Goal: Task Accomplishment & Management: Manage account settings

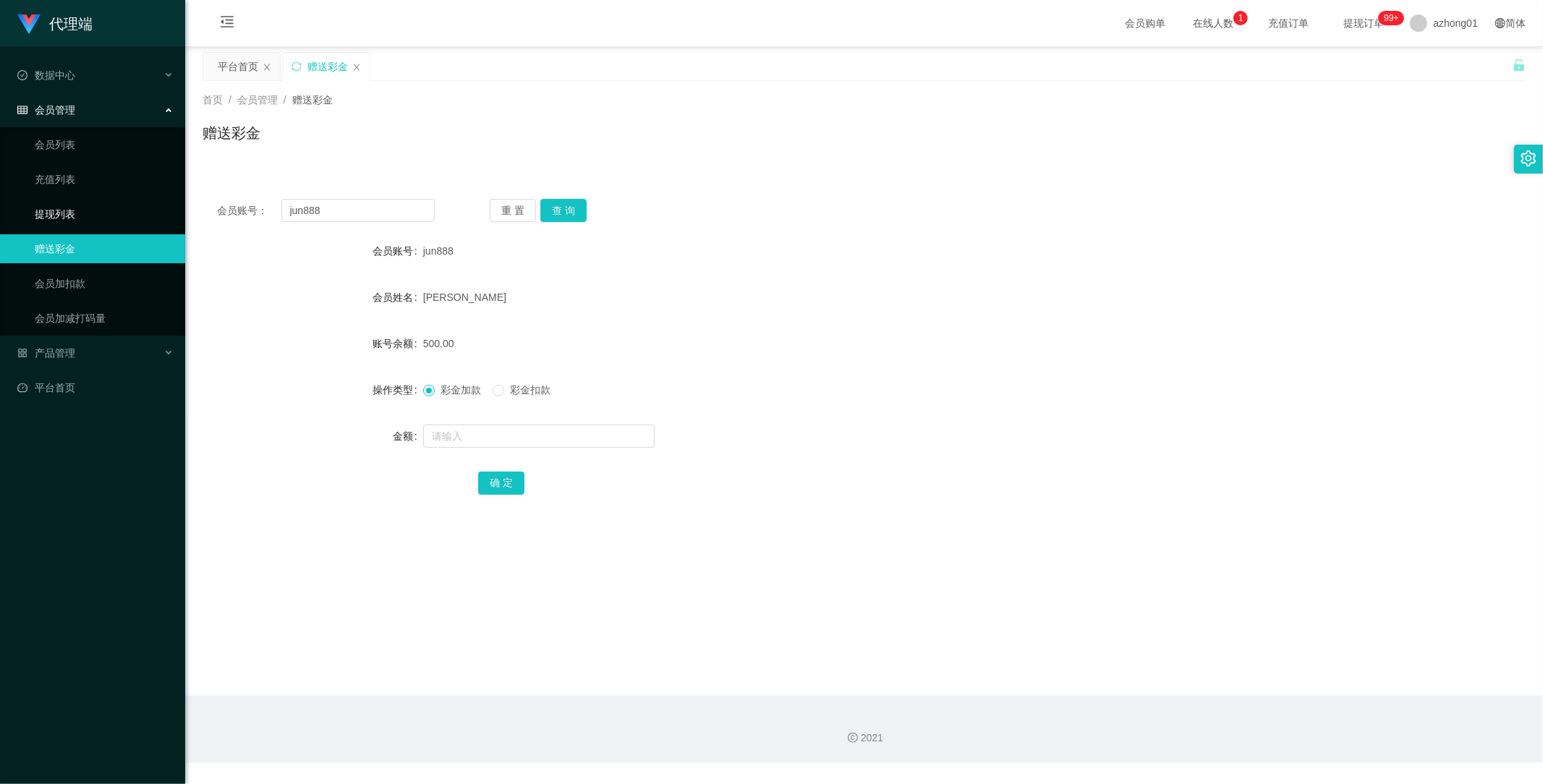
click at [75, 218] on link "提现列表" at bounding box center [104, 214] width 139 height 29
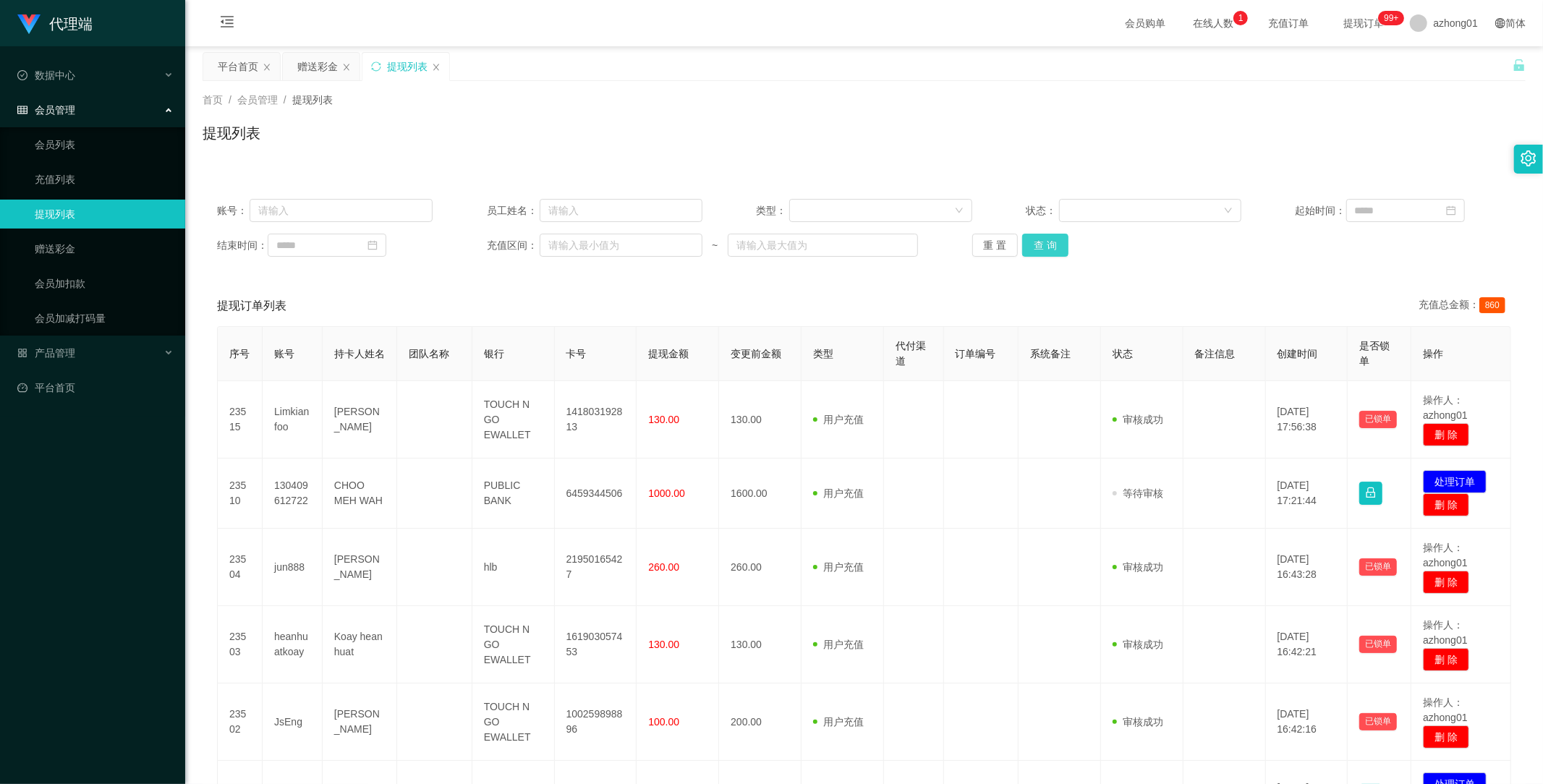
click at [1036, 243] on button "查 询" at bounding box center [1044, 245] width 46 height 23
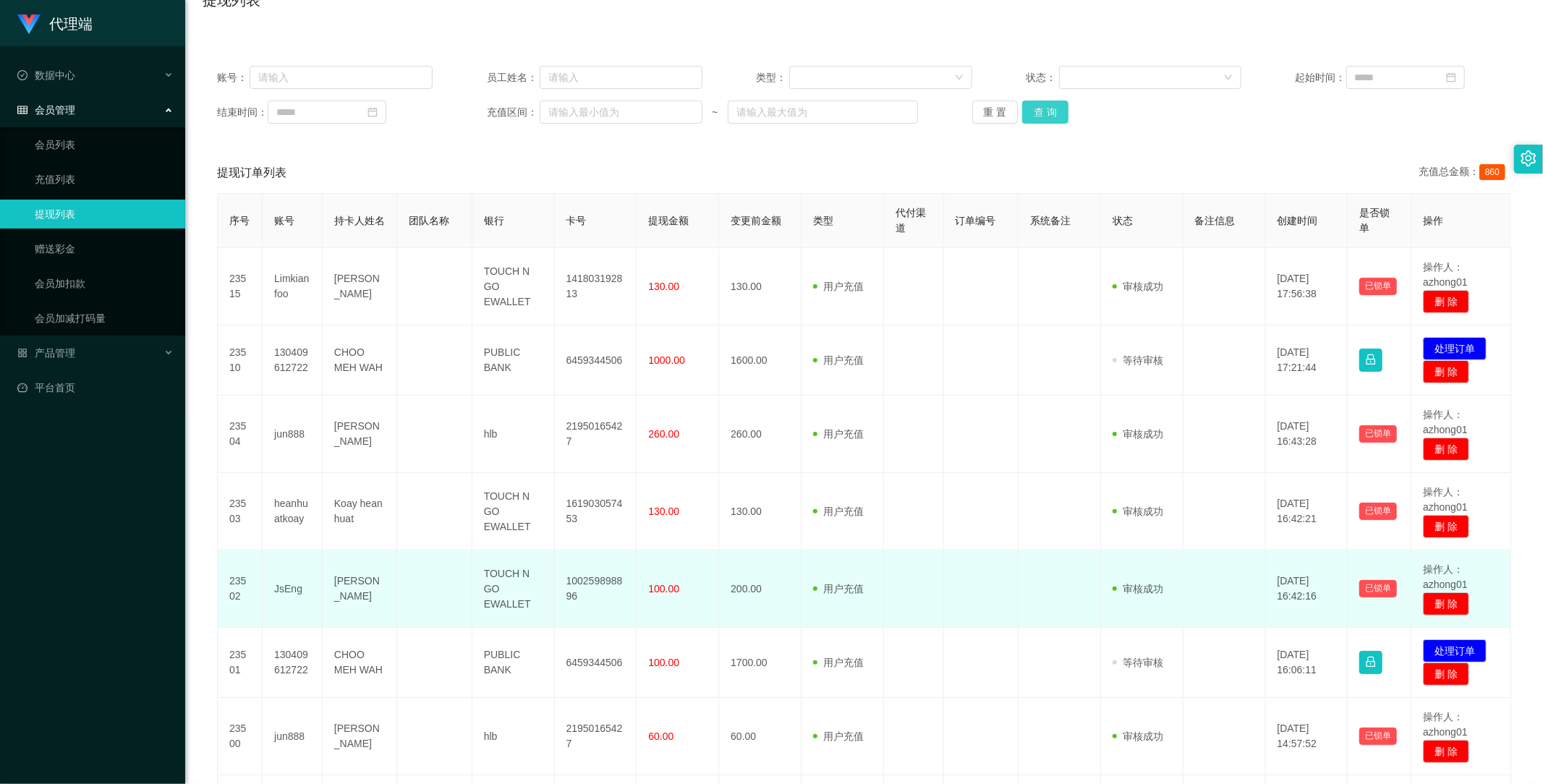
scroll to position [161, 0]
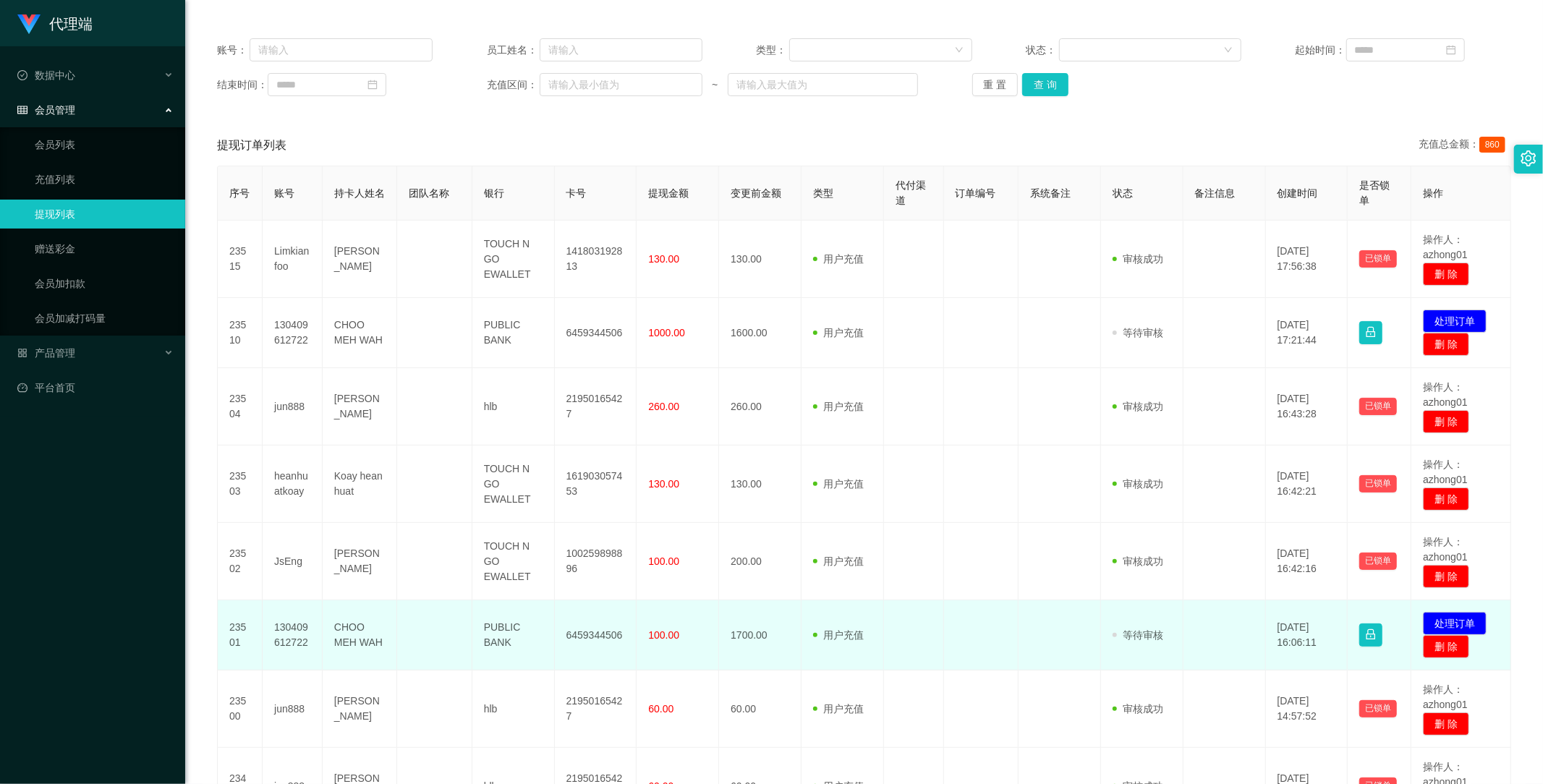
click at [282, 665] on td "130409612722" at bounding box center [292, 636] width 60 height 70
drag, startPoint x: 271, startPoint y: 624, endPoint x: 315, endPoint y: 647, distance: 49.6
click at [315, 647] on td "130409612722" at bounding box center [292, 636] width 60 height 70
copy td "130409612722"
click at [1440, 618] on button "处理订单" at bounding box center [1454, 623] width 63 height 23
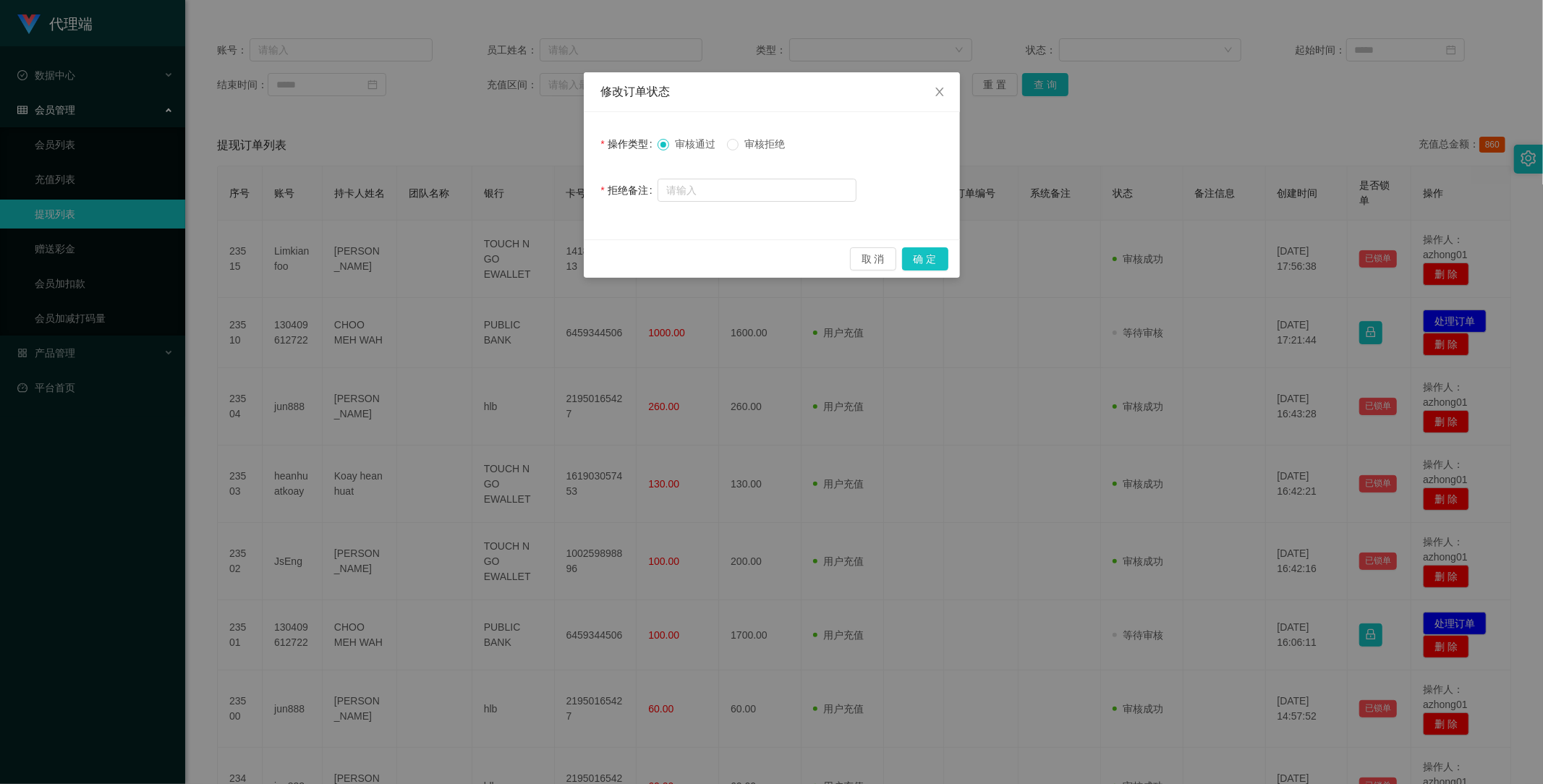
click at [757, 146] on span "审核拒绝" at bounding box center [764, 144] width 52 height 11
click at [755, 185] on input "text" at bounding box center [757, 190] width 199 height 23
type input "你"
click at [812, 194] on input "您好，您还没有完成升级" at bounding box center [757, 191] width 199 height 23
click at [812, 199] on input "您好，您还没有完成升级，不可以提现哦" at bounding box center [757, 191] width 199 height 23
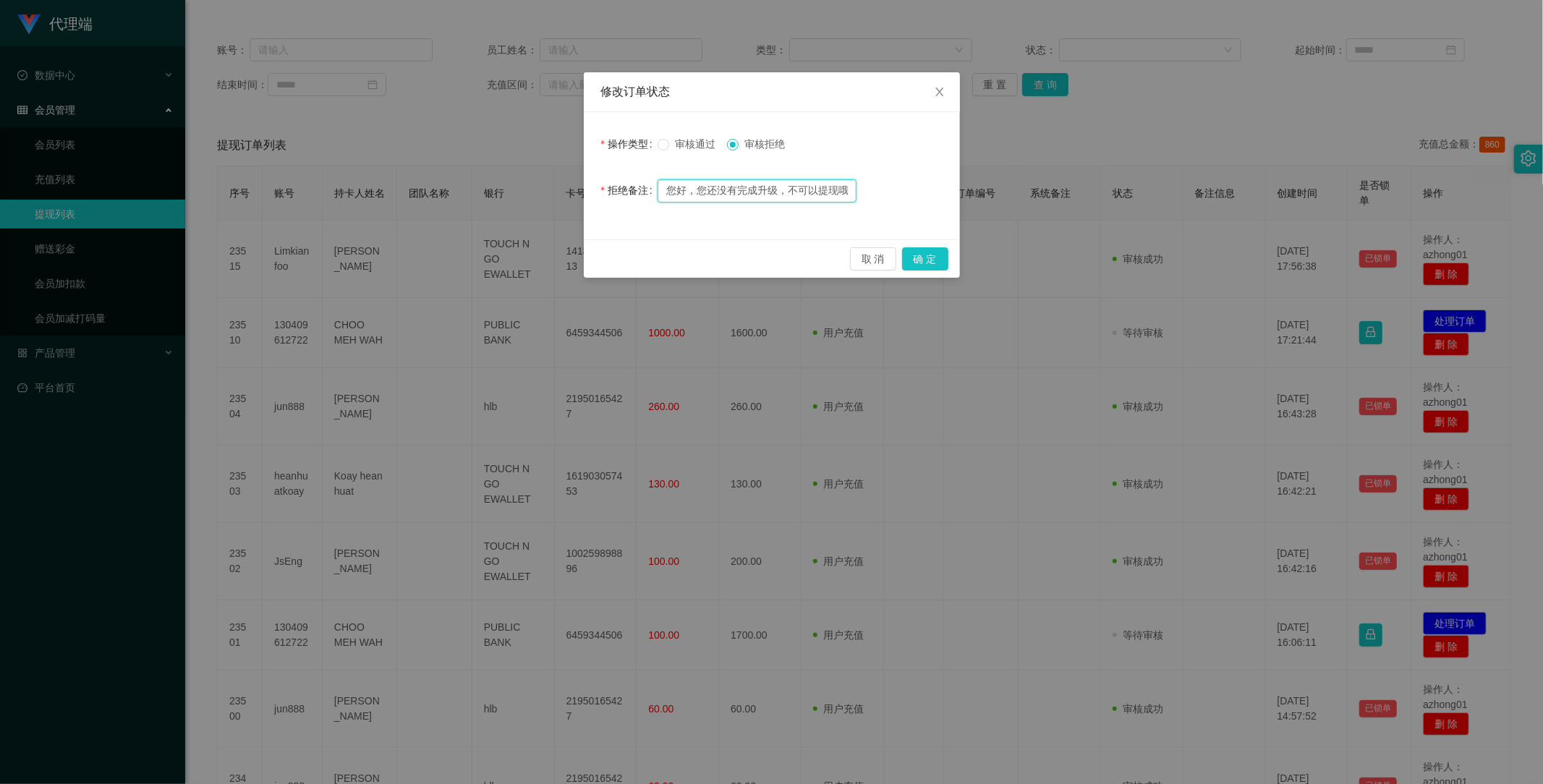
click at [812, 199] on input "您好，您还没有完成升级，不可以提现哦" at bounding box center [757, 191] width 199 height 23
type input "您好，您还没有完成升级，不可以提现哦"
click at [923, 255] on button "确 定" at bounding box center [924, 258] width 46 height 23
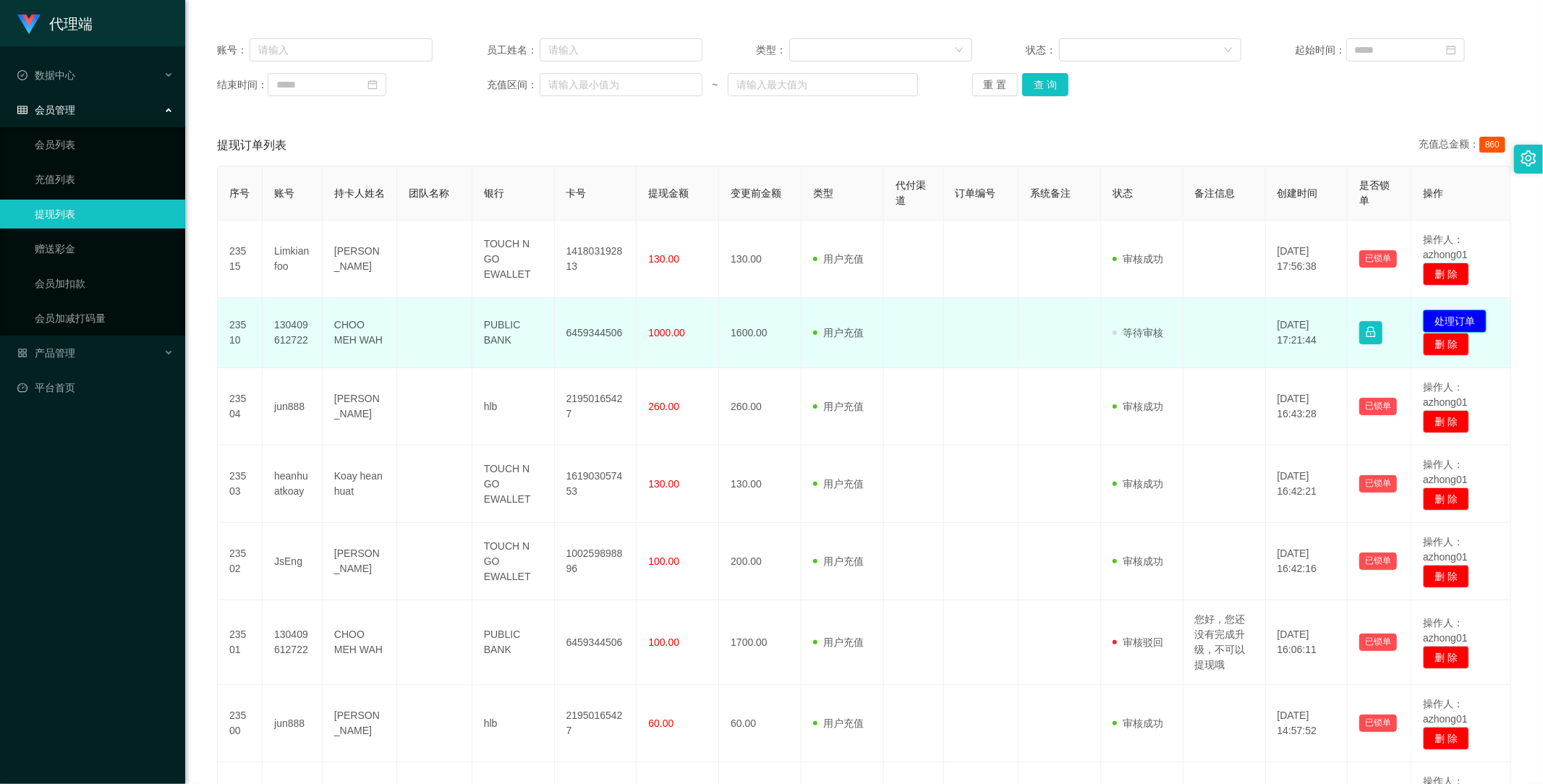
click at [1438, 318] on button "处理订单" at bounding box center [1454, 321] width 63 height 23
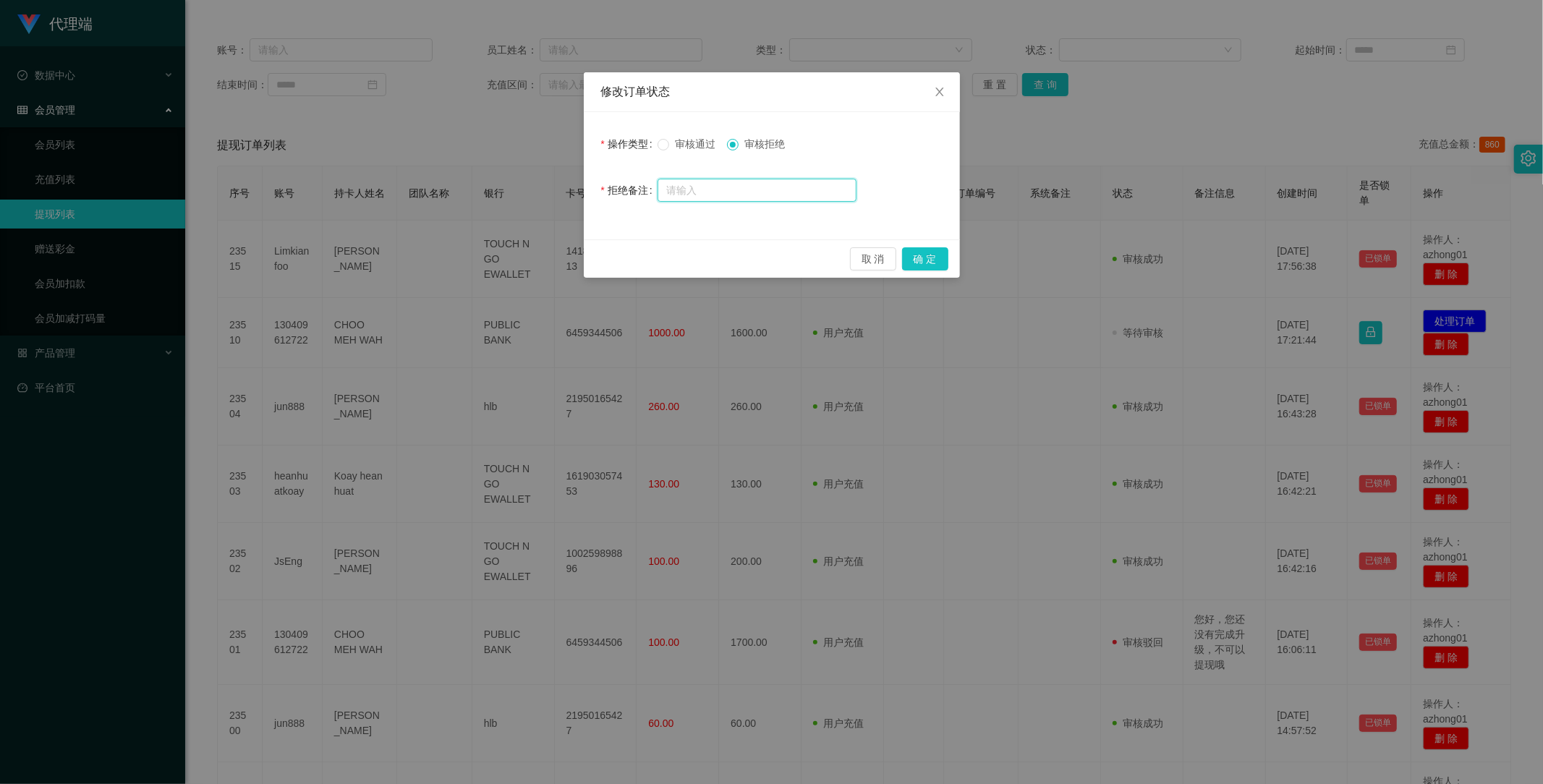
click at [763, 191] on input "text" at bounding box center [757, 190] width 199 height 23
paste input "您好，您还没有完成升级，不可以提现哦"
type input "您好，您还没有完成升级，不可以提现哦"
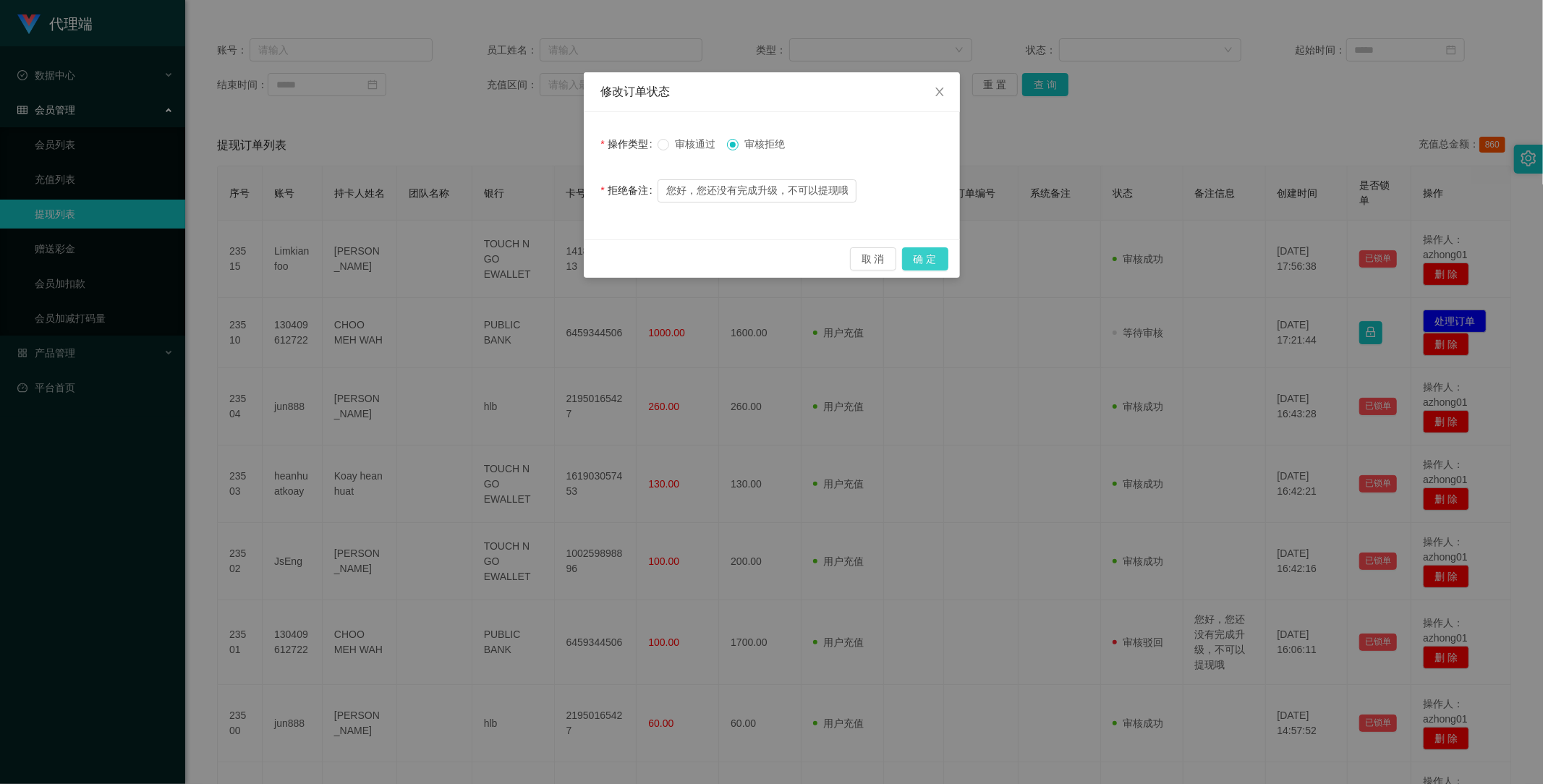
click at [935, 254] on button "确 定" at bounding box center [924, 258] width 46 height 23
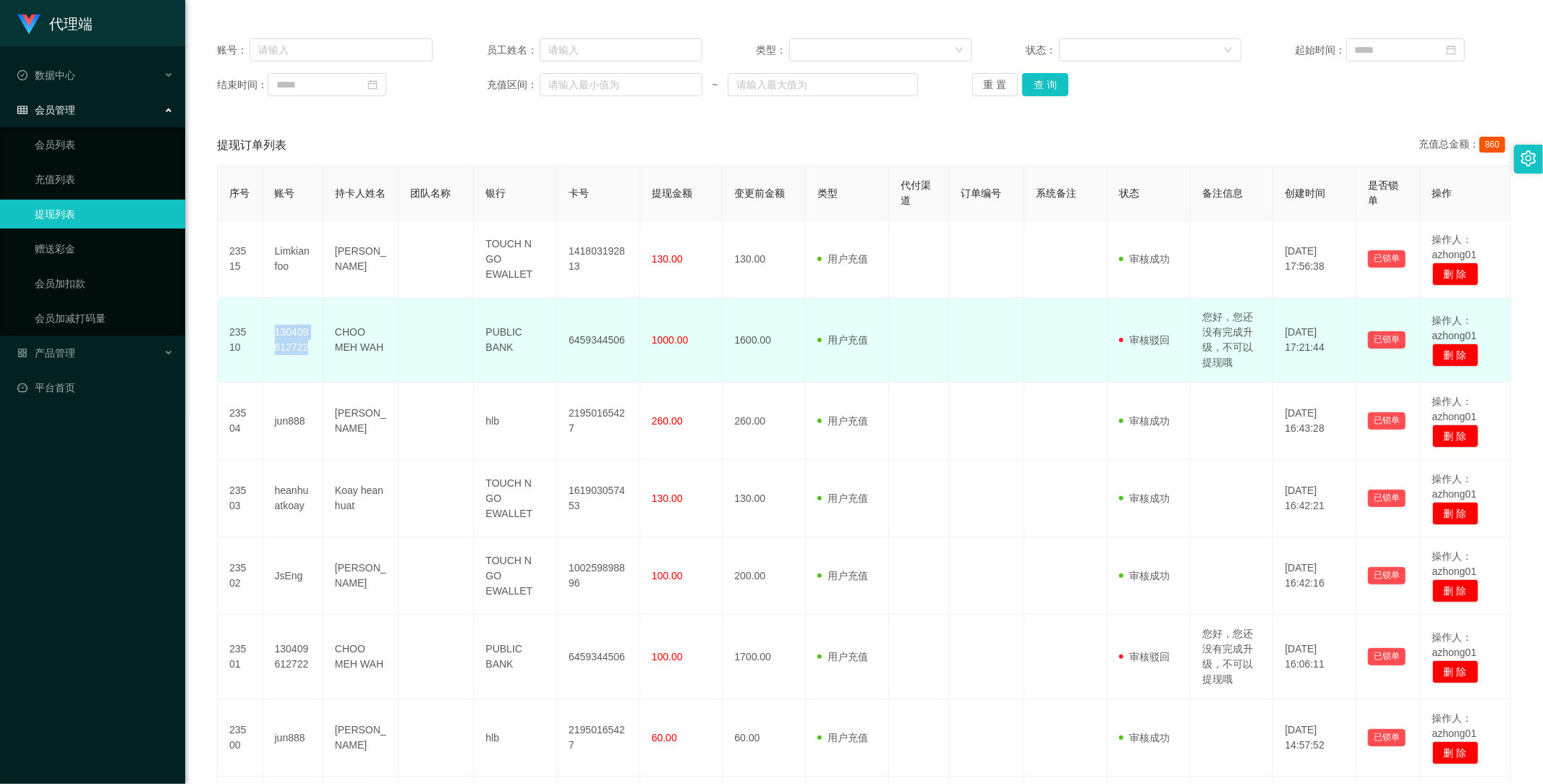
drag, startPoint x: 269, startPoint y: 325, endPoint x: 312, endPoint y: 351, distance: 50.2
click at [312, 351] on td "130409612722" at bounding box center [292, 340] width 60 height 84
copy td "130409612722"
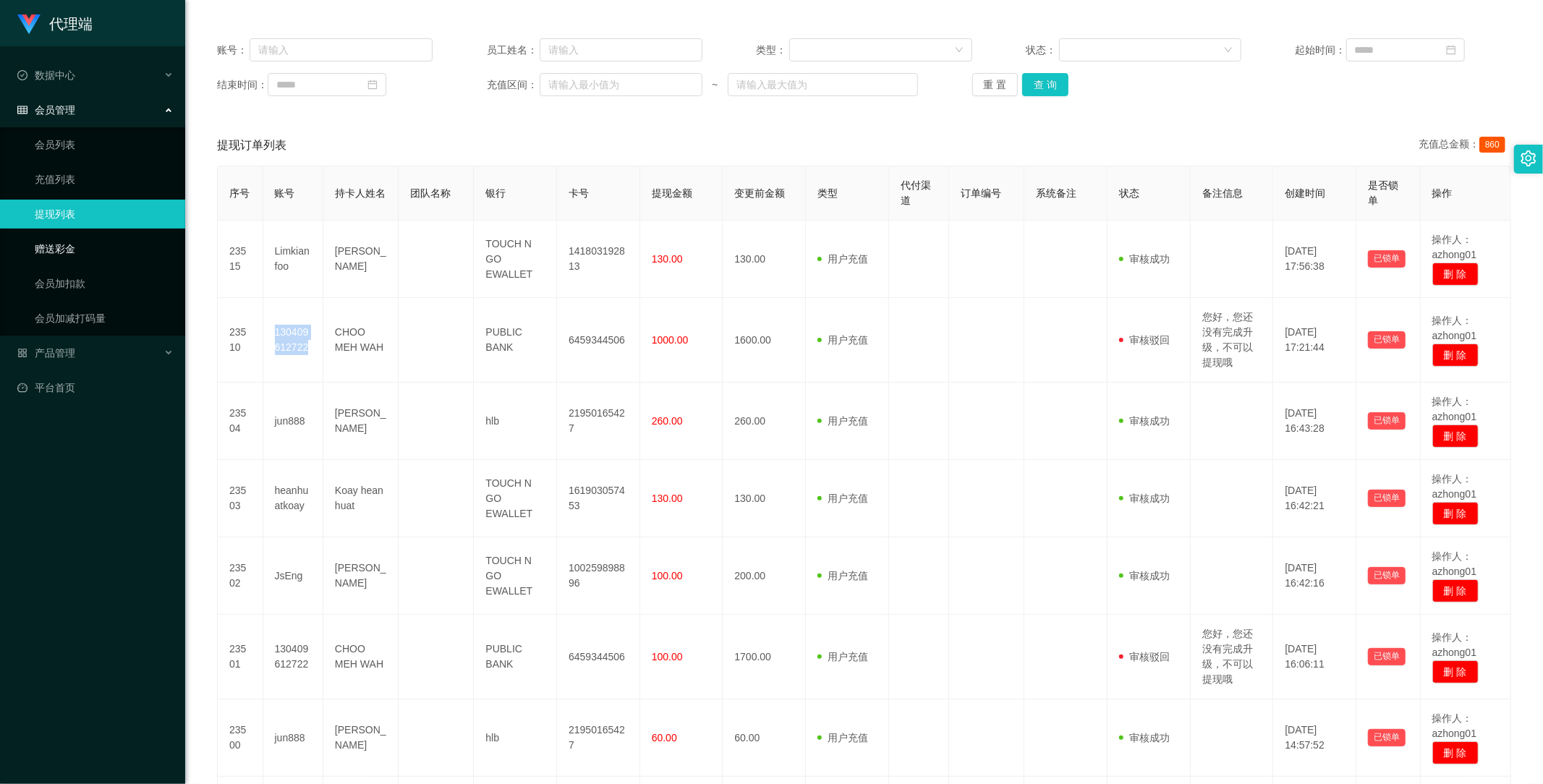
click at [47, 253] on link "赠送彩金" at bounding box center [104, 249] width 139 height 29
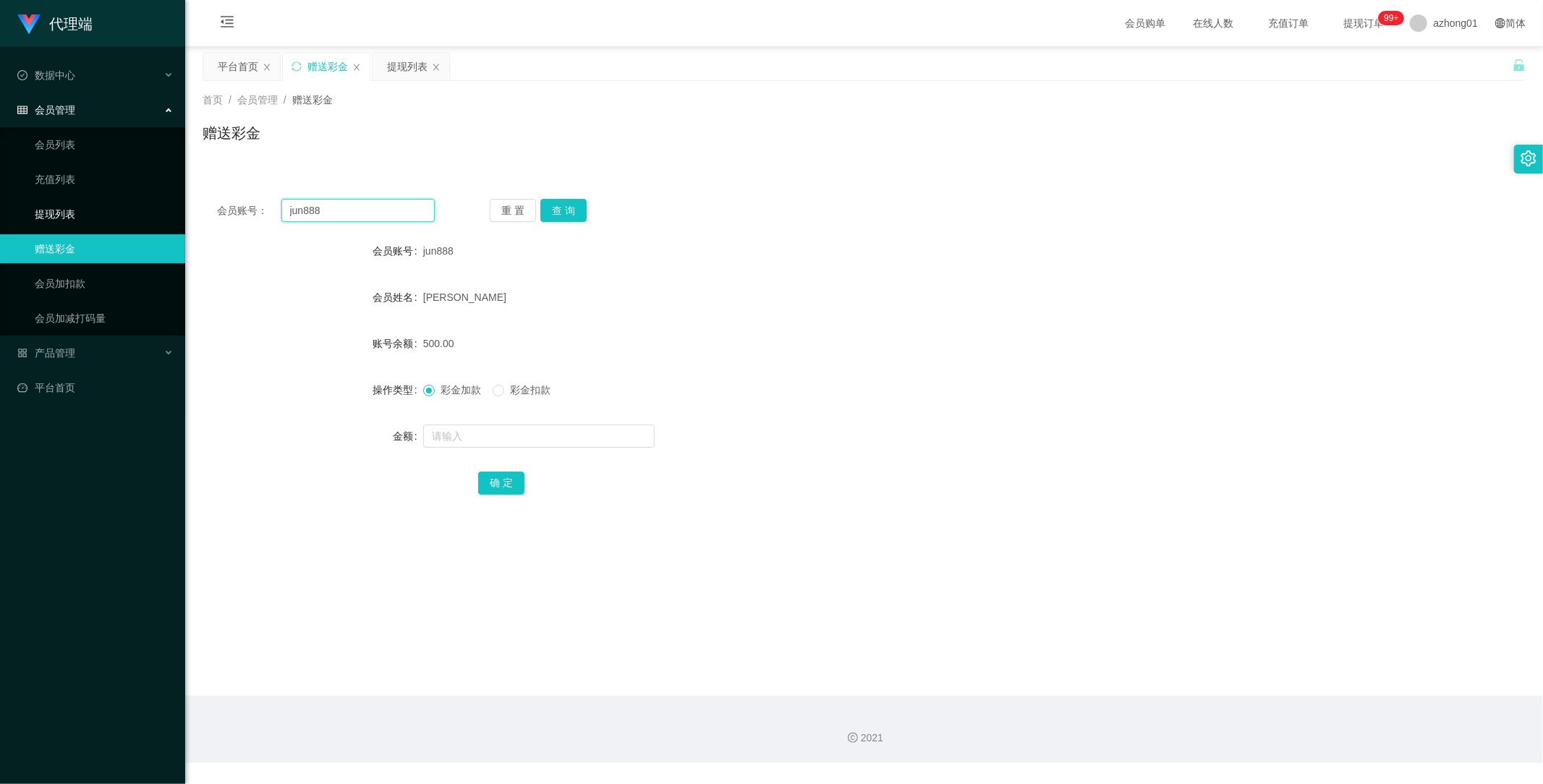
drag, startPoint x: 347, startPoint y: 212, endPoint x: 182, endPoint y: 199, distance: 165.5
click at [182, 199] on section "代理端 数据中心 会员管理 会员列表 充值列表 提现列表 赠送彩金 会员加扣款 会员加减打码量 产品管理 平台首页 保存配置 重置配置 整体风格设置 主题色 …" at bounding box center [771, 381] width 1543 height 763
paste input "130409612722"
type input "130409612722"
click at [566, 214] on button "查 询" at bounding box center [563, 210] width 46 height 23
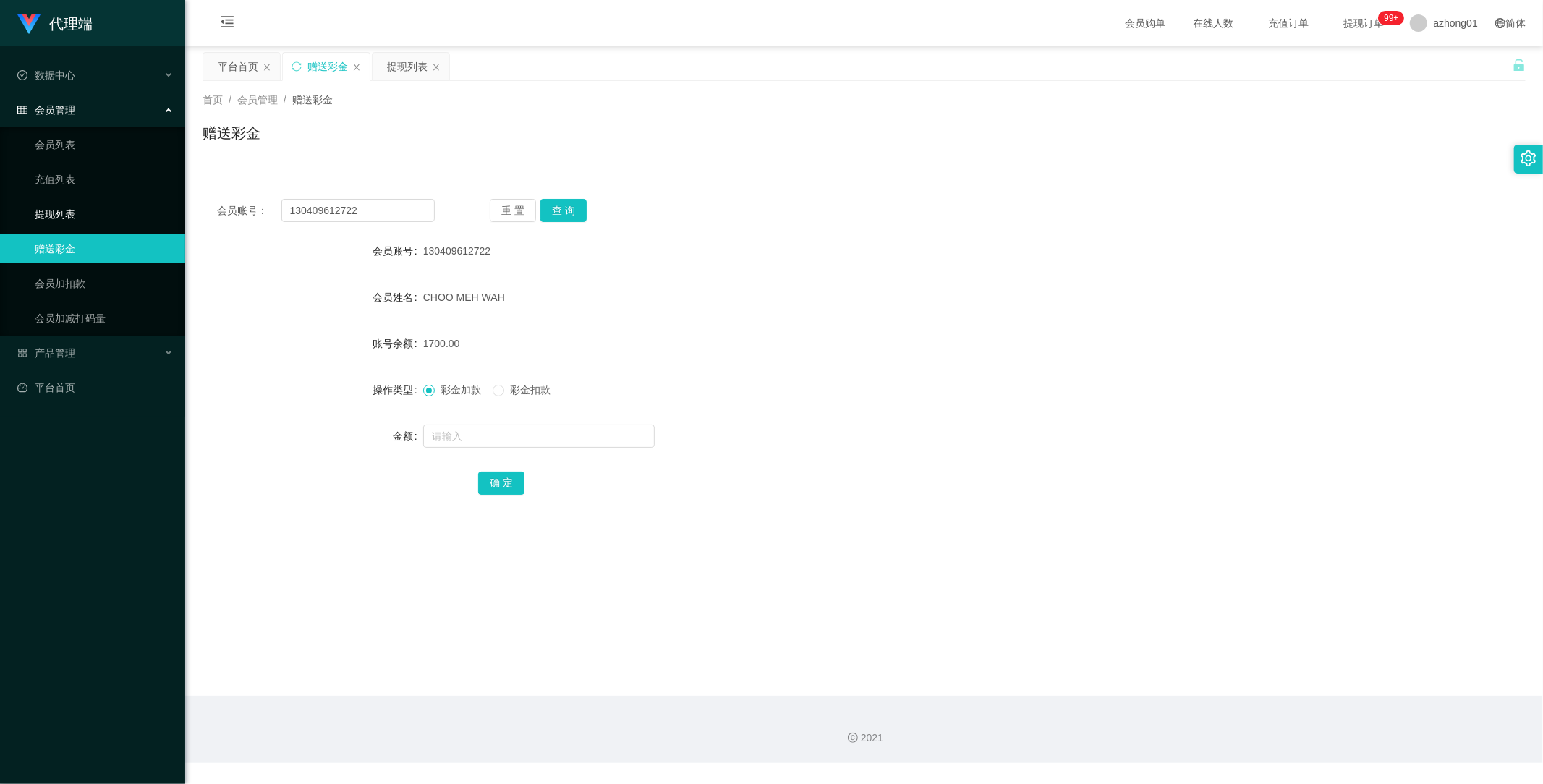
click at [35, 207] on link "提现列表" at bounding box center [104, 214] width 139 height 29
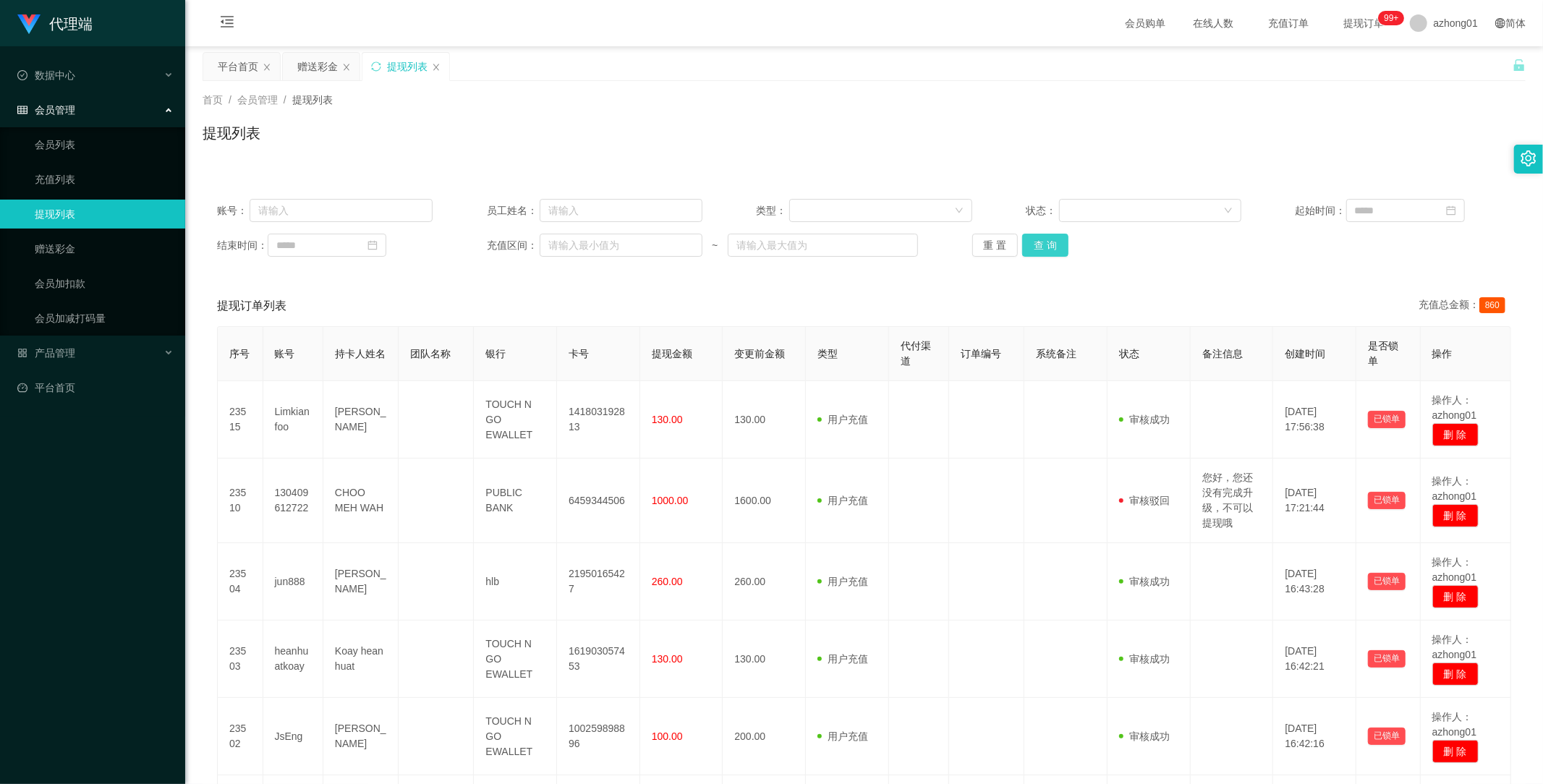
click at [1032, 252] on button "查 询" at bounding box center [1044, 245] width 46 height 23
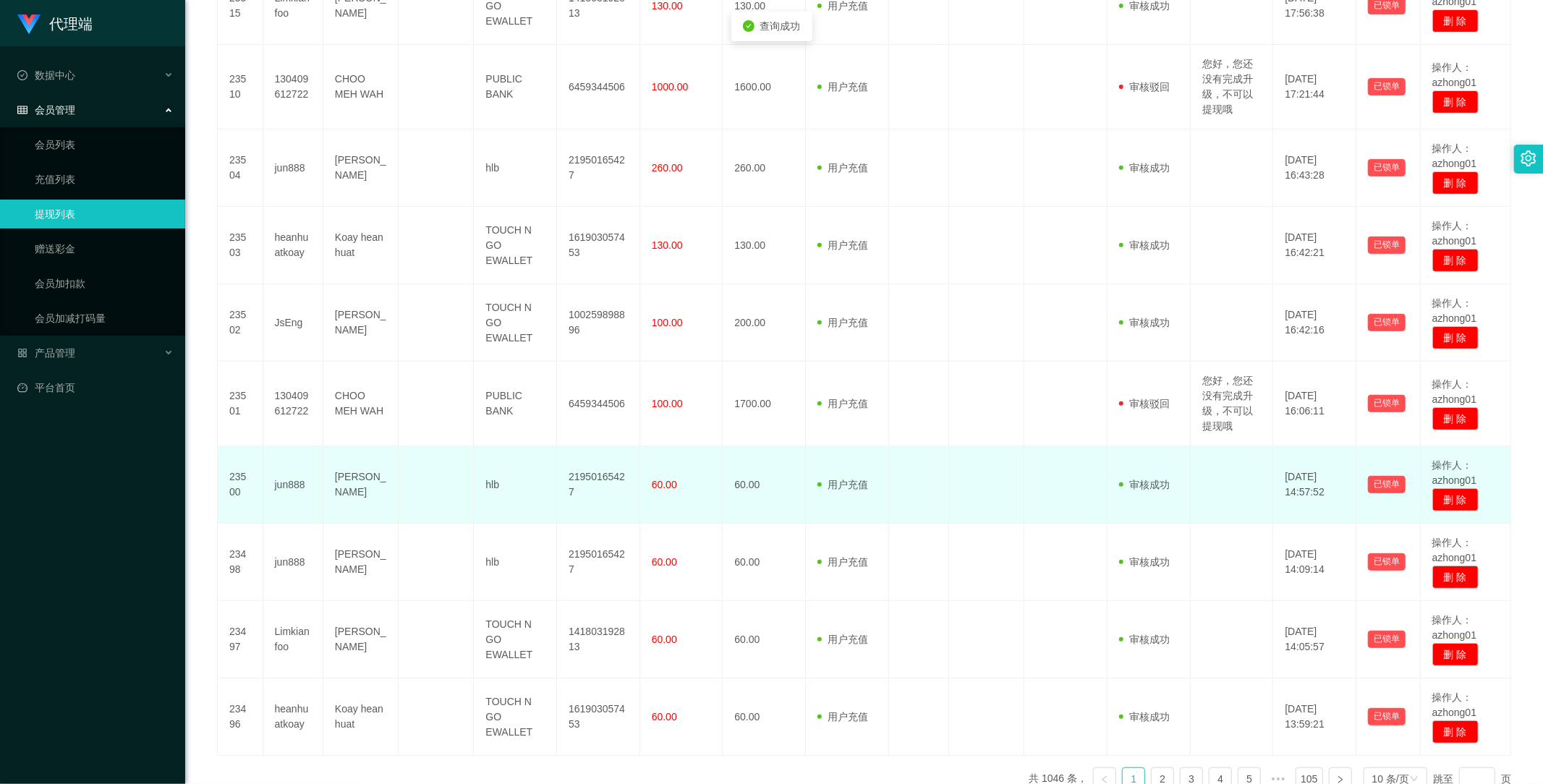
scroll to position [499, 0]
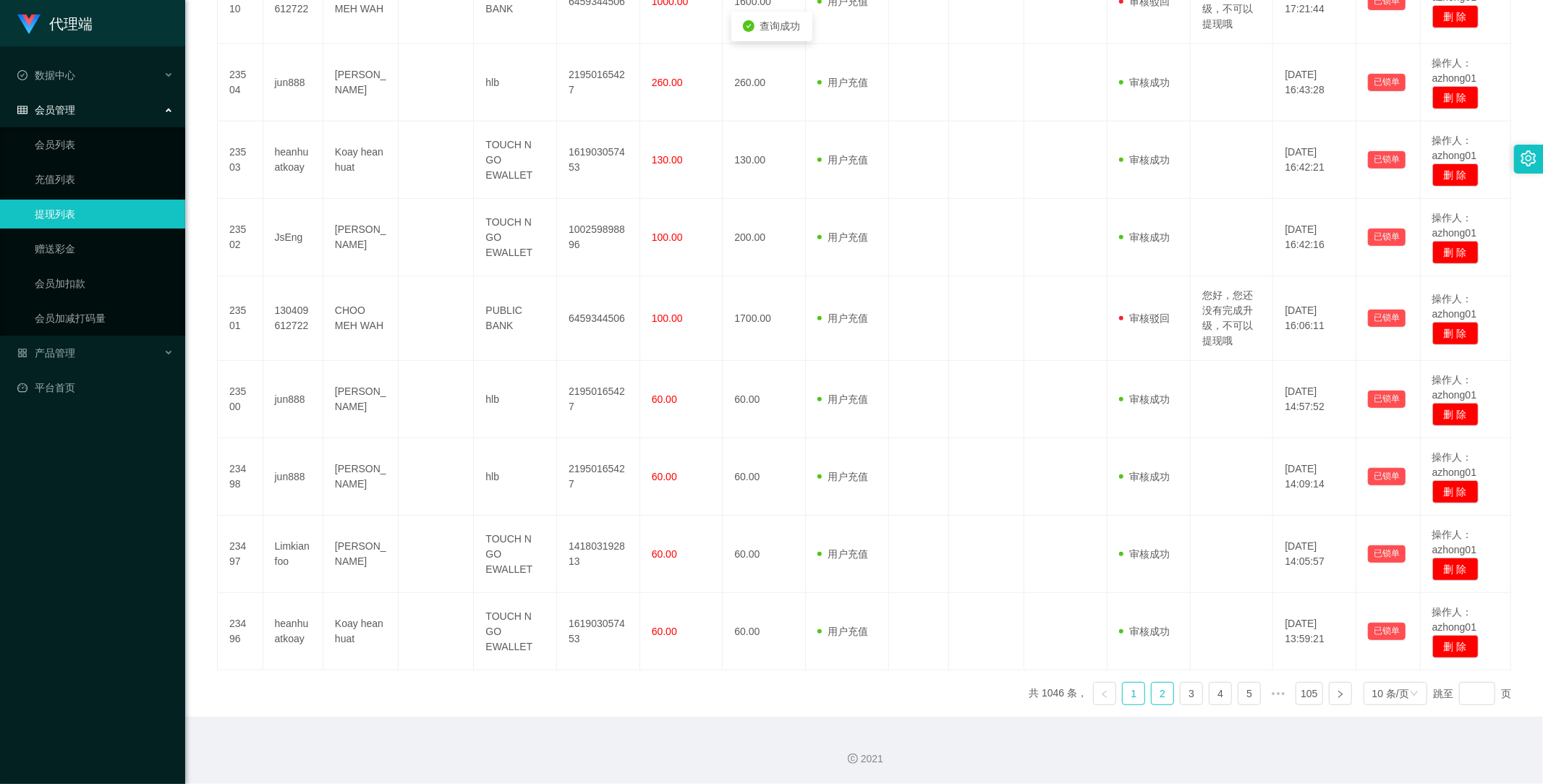
click at [1160, 688] on link "2" at bounding box center [1162, 693] width 22 height 22
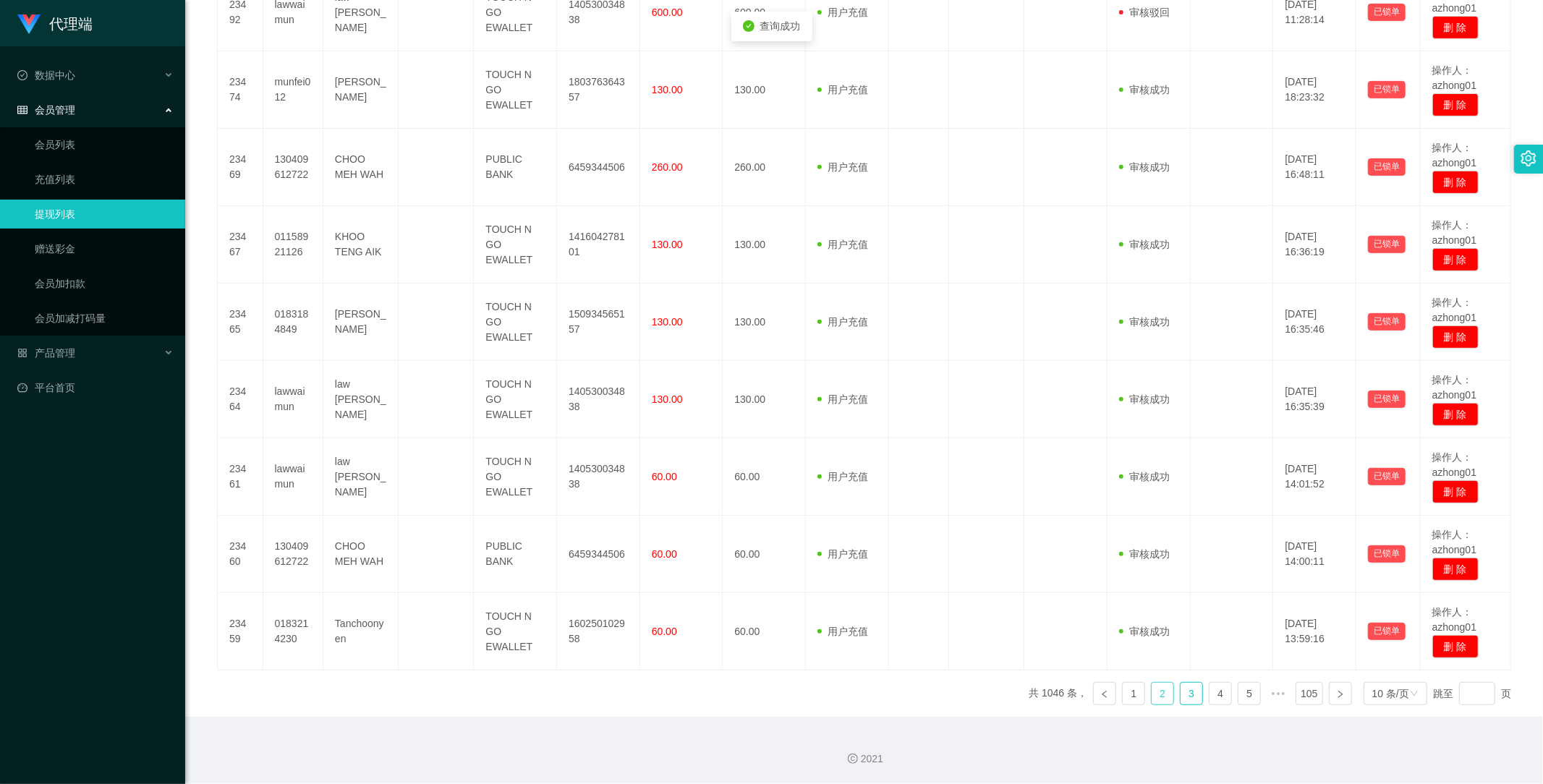
scroll to position [484, 0]
click at [1181, 695] on link "3" at bounding box center [1191, 693] width 22 height 22
